Goal: Information Seeking & Learning: Learn about a topic

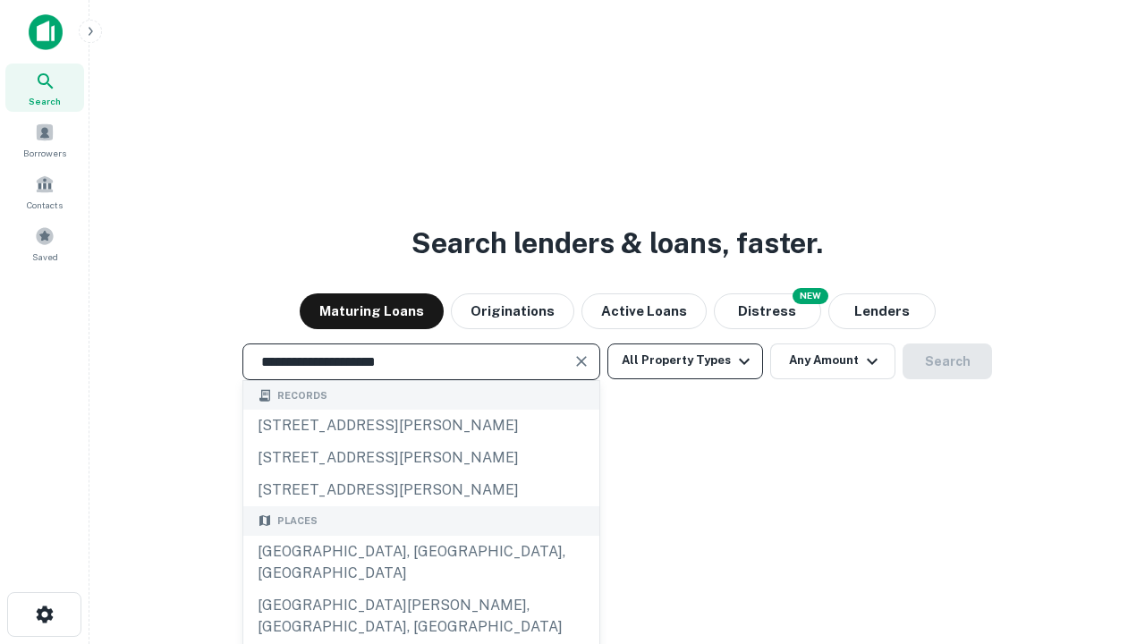
click at [420, 589] on div "Santa Monica, CA, USA" at bounding box center [421, 563] width 356 height 54
type input "**********"
click at [685, 360] on button "All Property Types" at bounding box center [685, 361] width 156 height 36
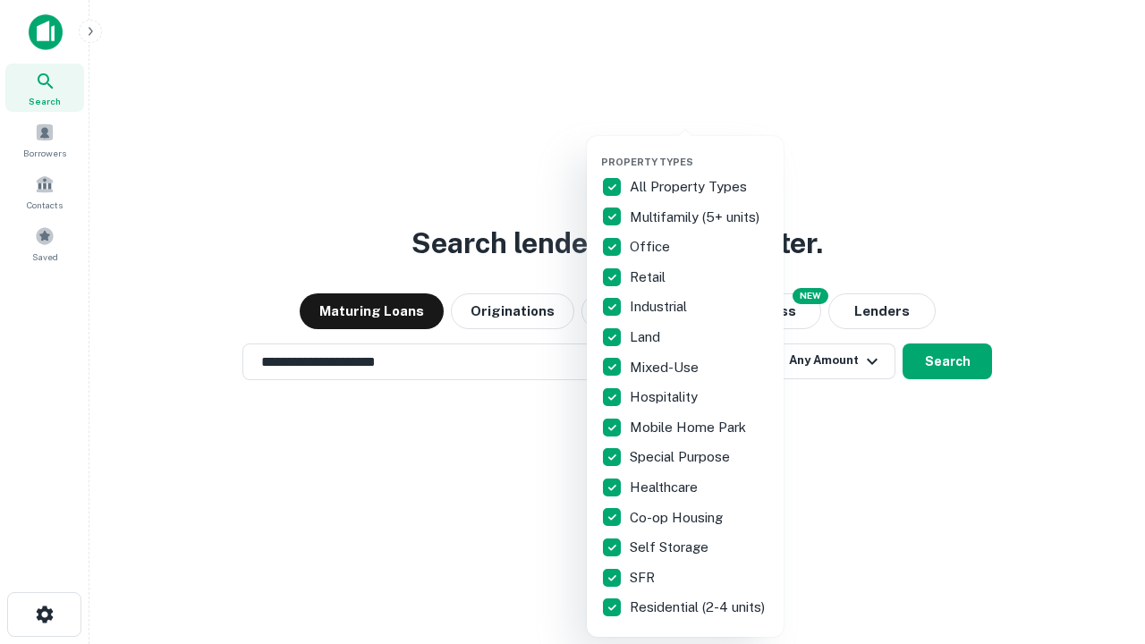
click at [699, 150] on button "button" at bounding box center [699, 150] width 197 height 1
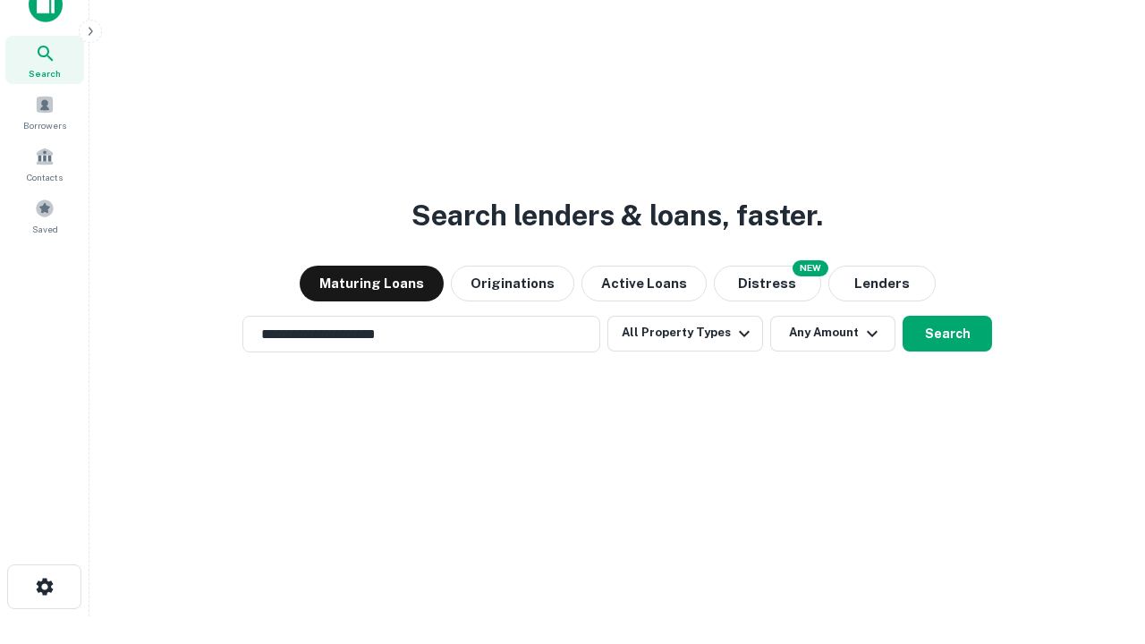
scroll to position [11, 216]
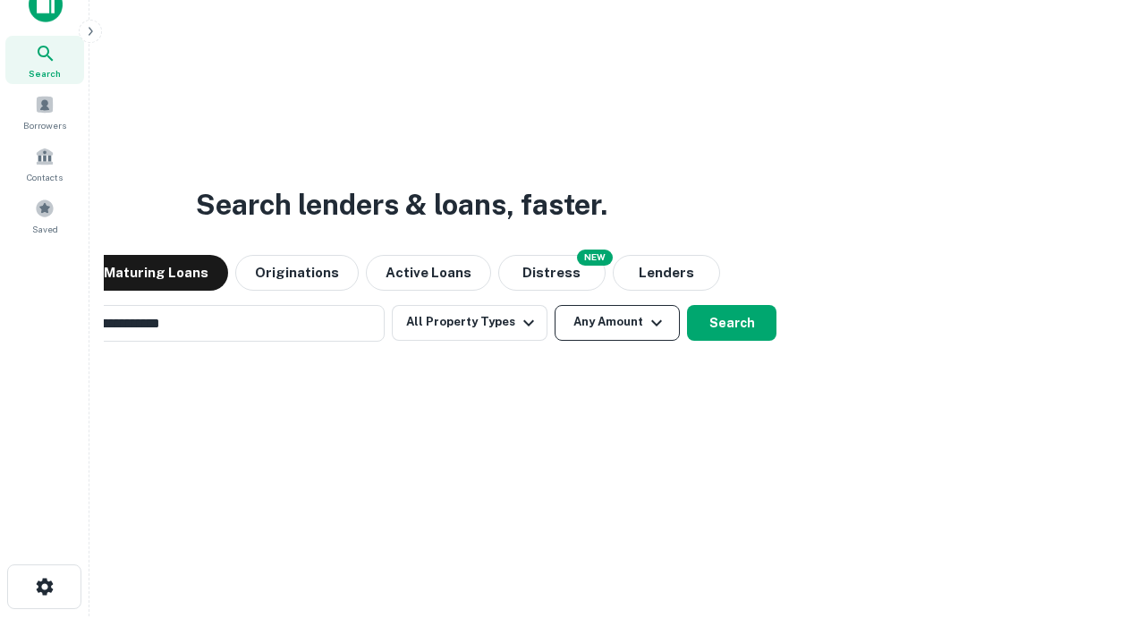
click at [554, 305] on button "Any Amount" at bounding box center [616, 323] width 125 height 36
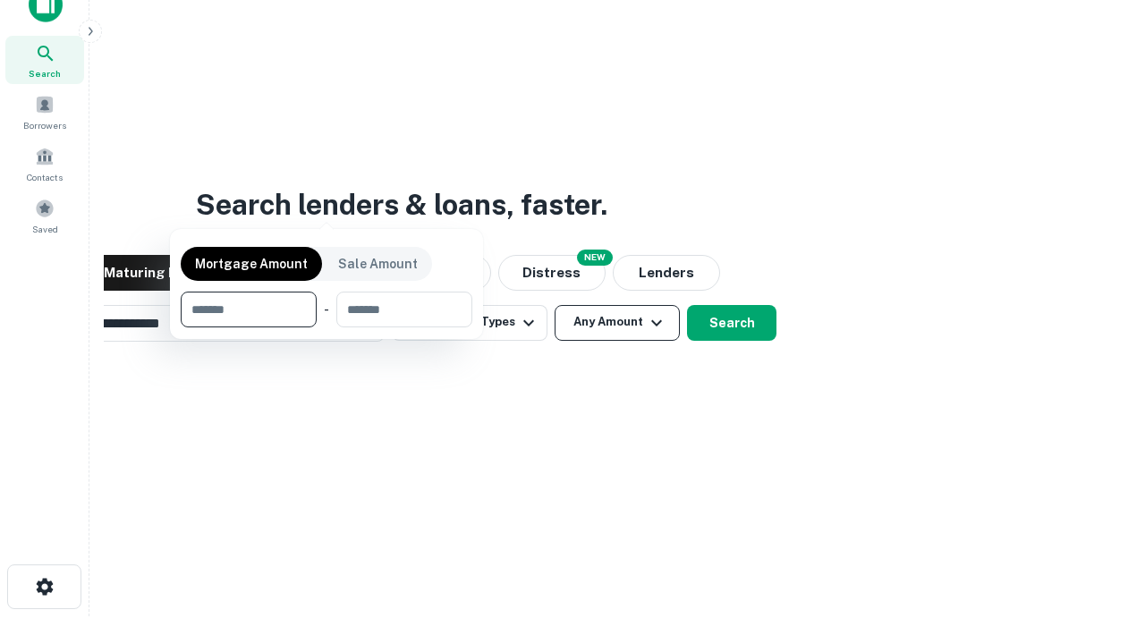
scroll to position [129, 506]
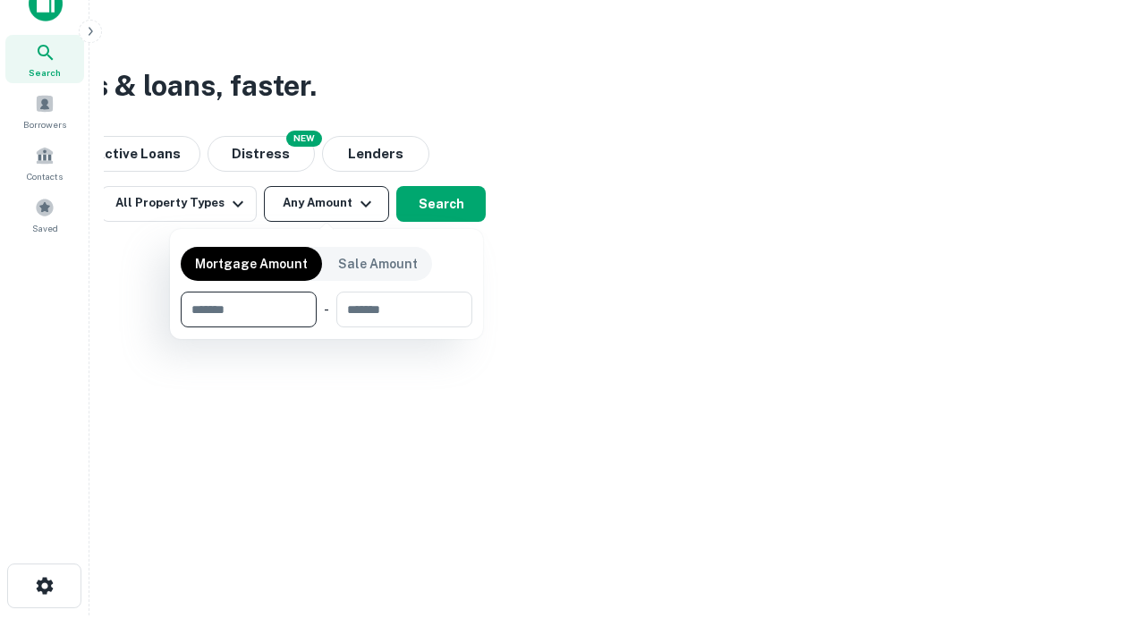
type input "*******"
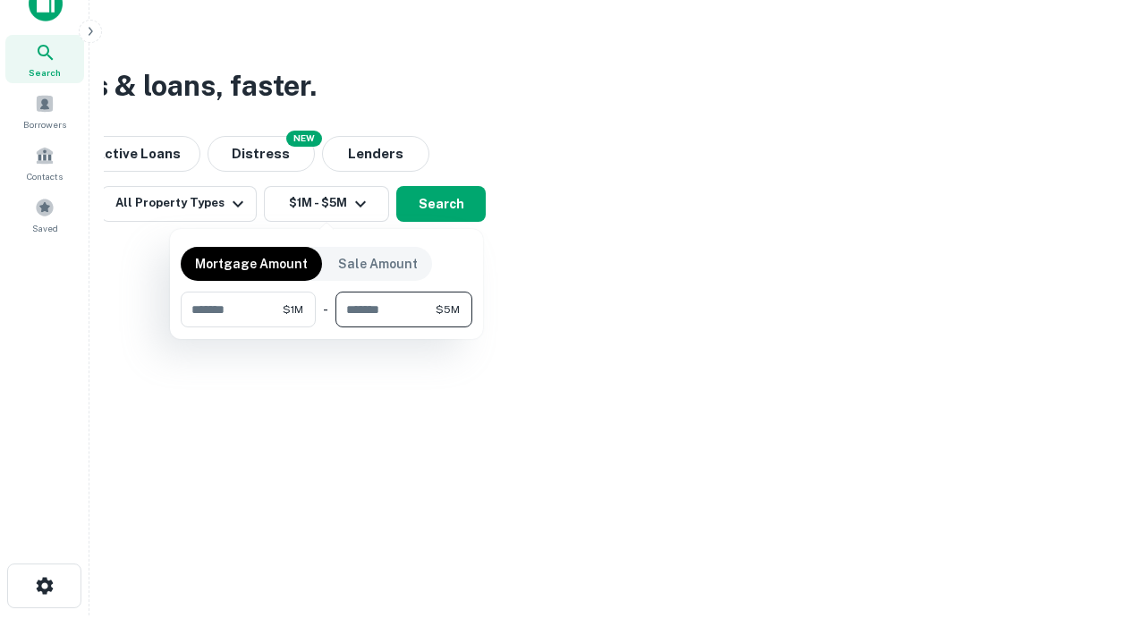
type input "*******"
click at [326, 327] on button "button" at bounding box center [327, 327] width 292 height 1
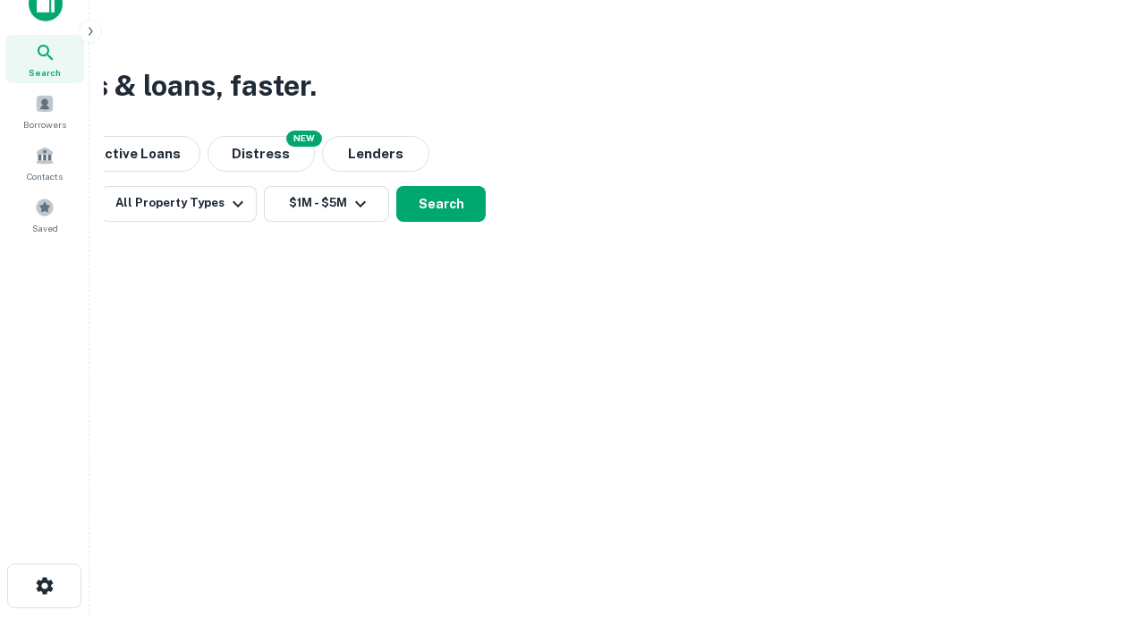
scroll to position [11, 330]
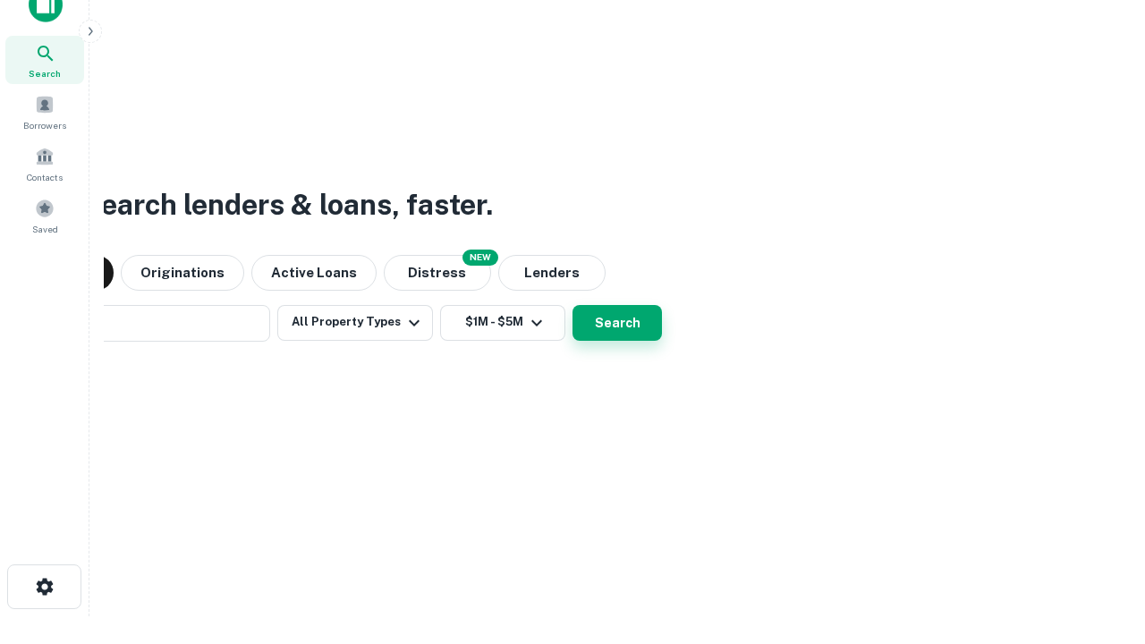
click at [572, 305] on button "Search" at bounding box center [616, 323] width 89 height 36
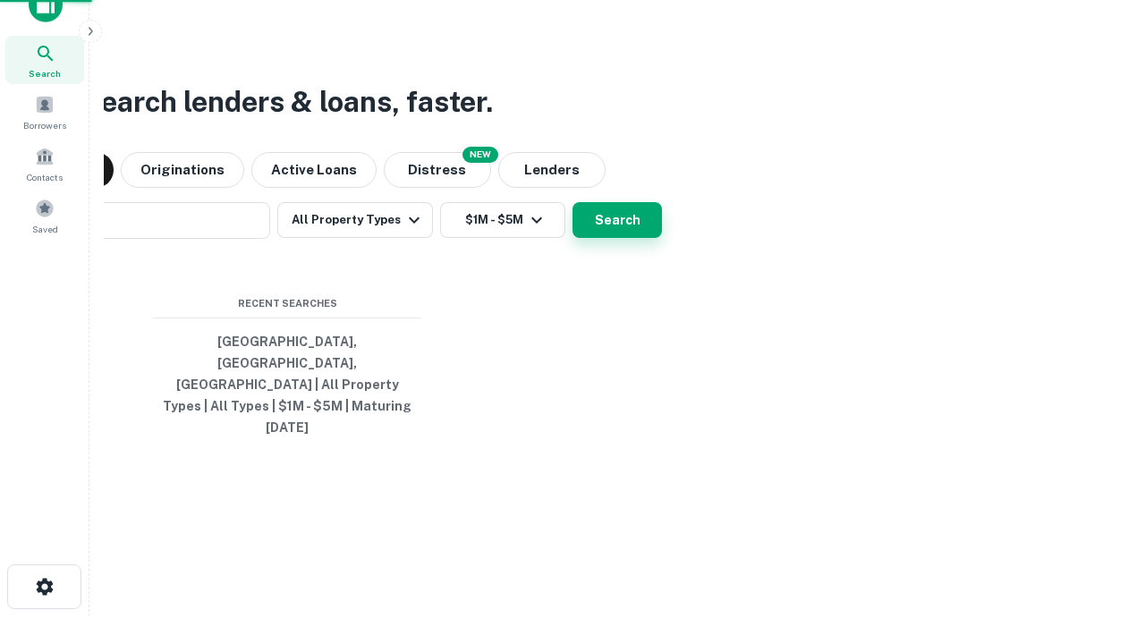
scroll to position [47, 506]
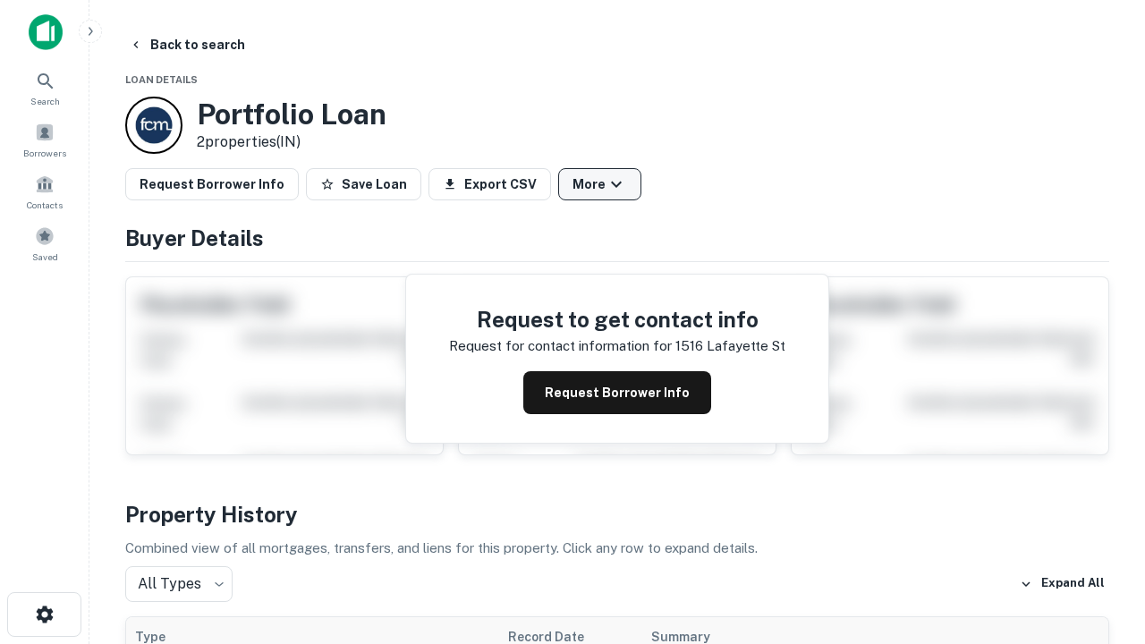
click at [599, 184] on button "More" at bounding box center [599, 184] width 83 height 32
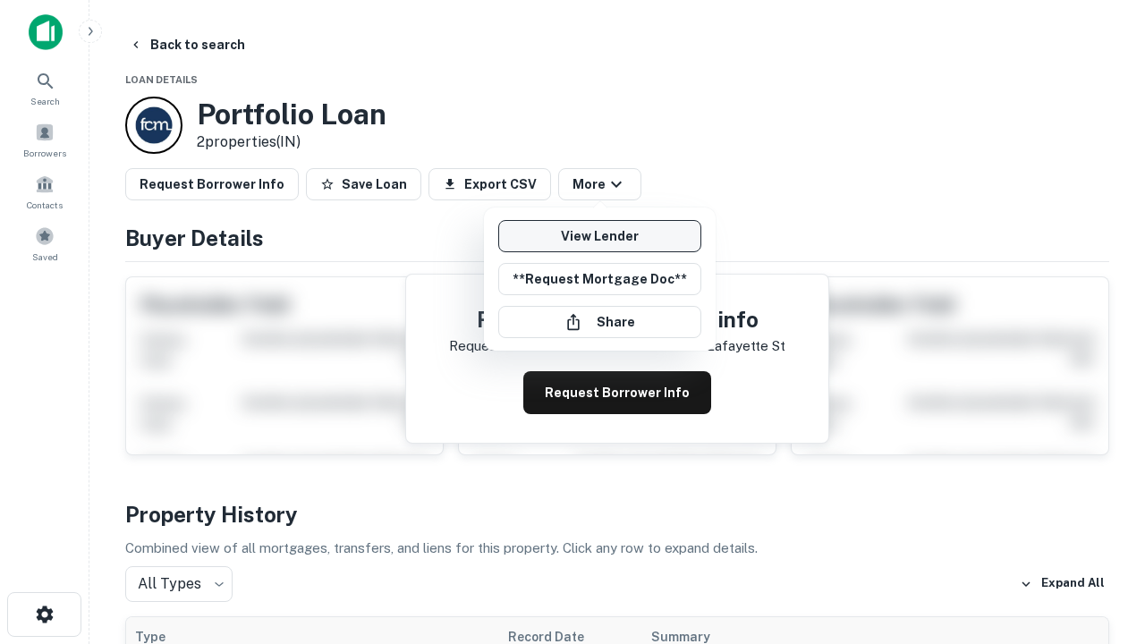
click at [599, 236] on link "View Lender" at bounding box center [599, 236] width 203 height 32
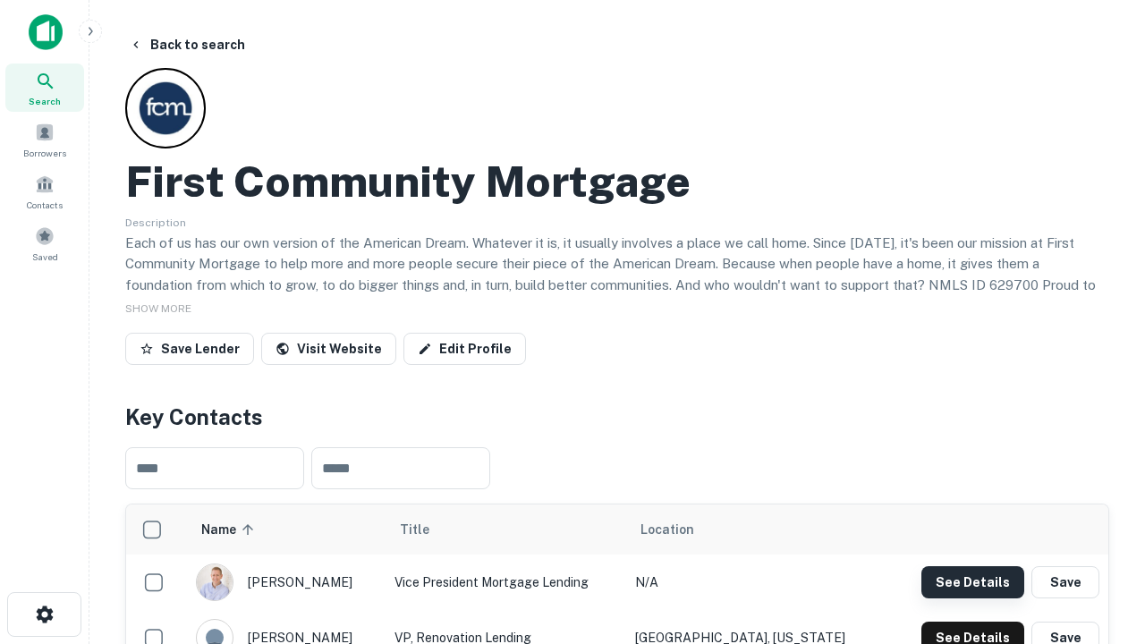
click at [972, 581] on button "See Details" at bounding box center [972, 582] width 103 height 32
click at [44, 614] on icon "button" at bounding box center [44, 614] width 21 height 21
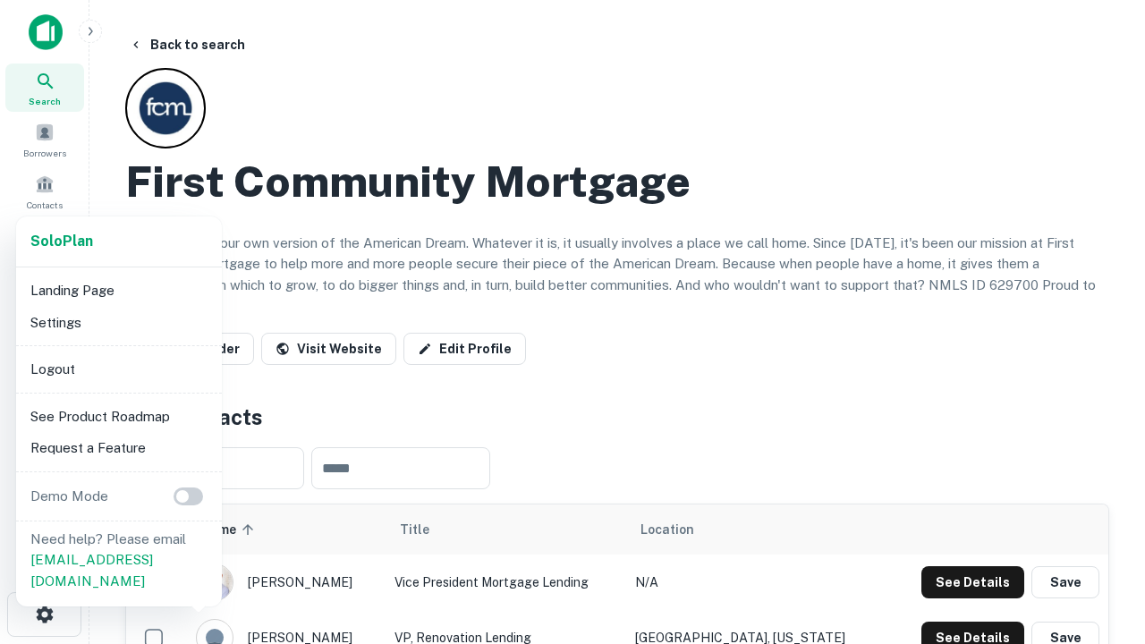
click at [118, 368] on li "Logout" at bounding box center [118, 369] width 191 height 32
